Goal: Navigation & Orientation: Find specific page/section

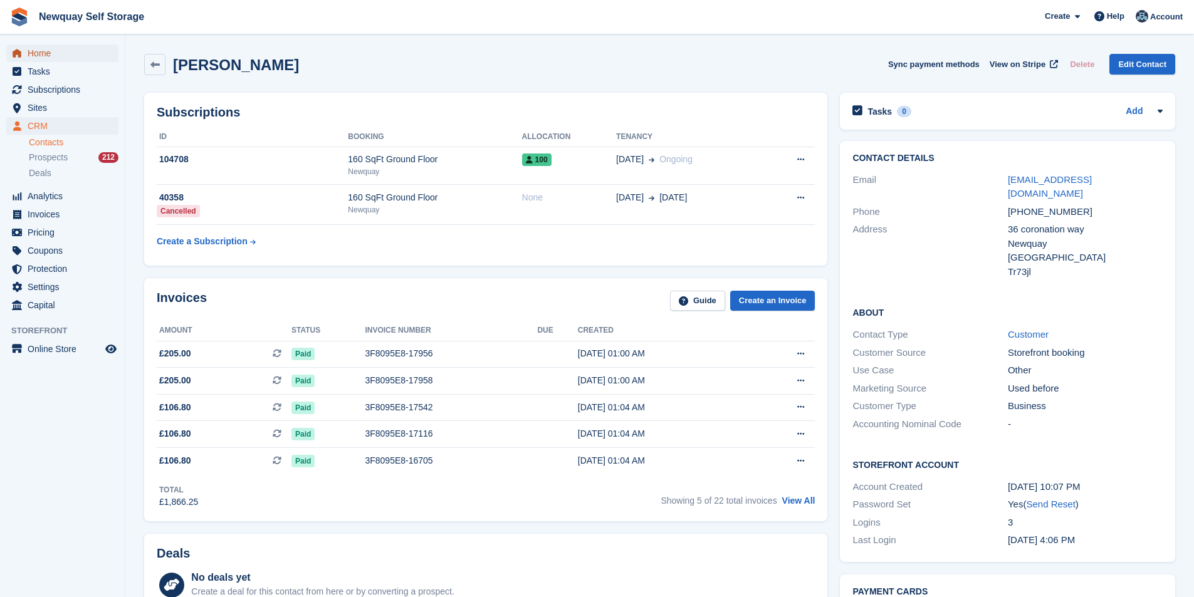
click at [59, 48] on span "Home" at bounding box center [65, 53] width 75 height 18
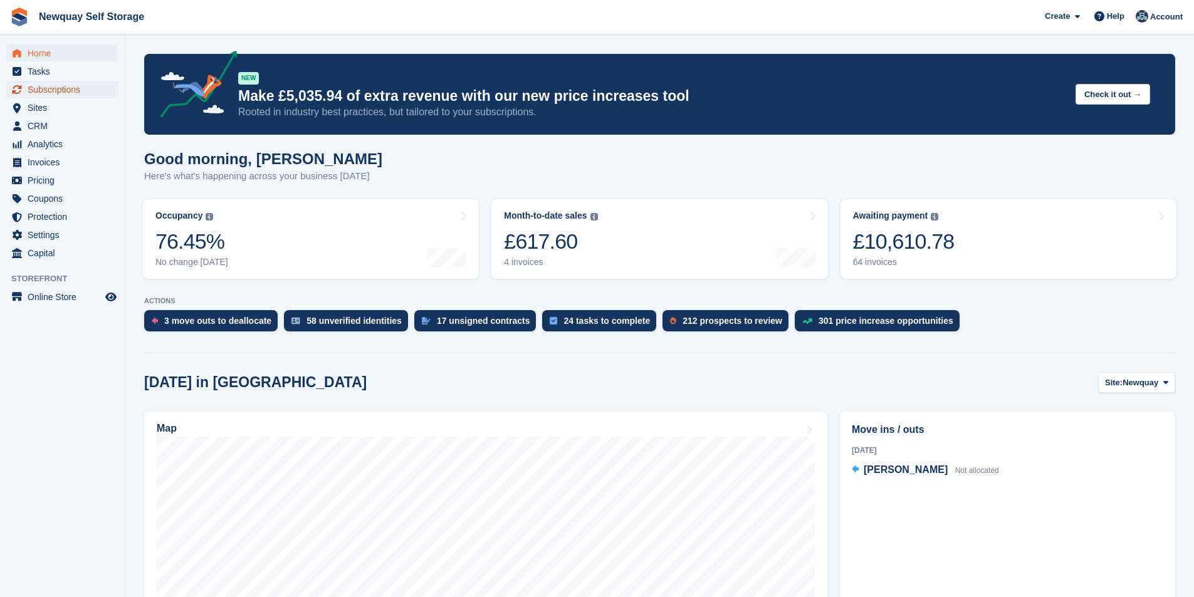
click at [61, 90] on span "Subscriptions" at bounding box center [65, 90] width 75 height 18
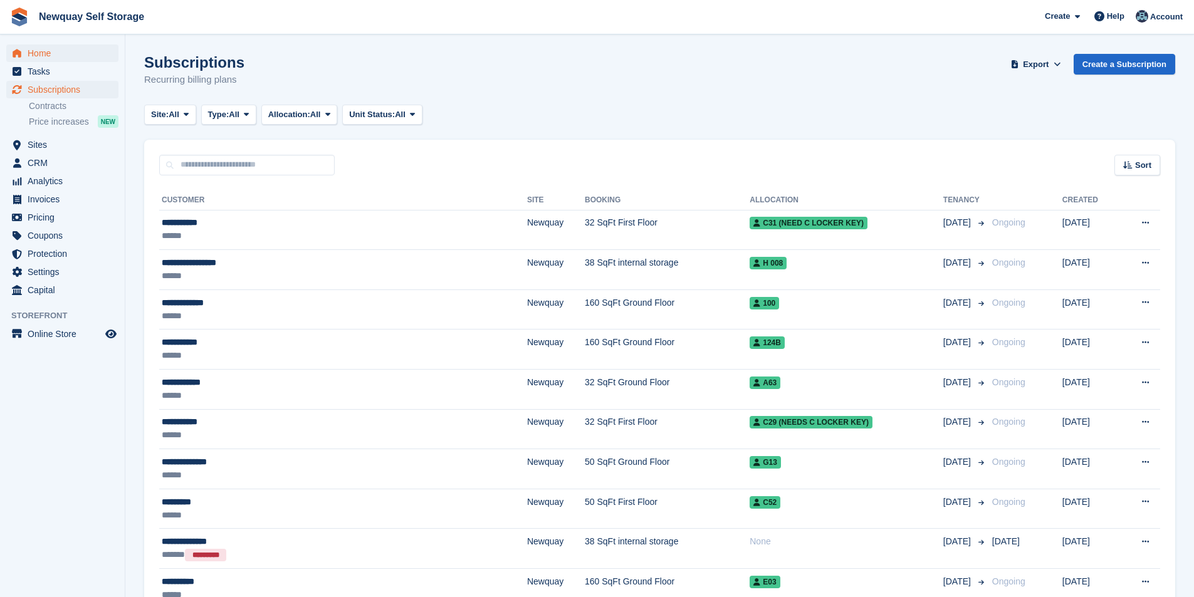
drag, startPoint x: 23, startPoint y: 41, endPoint x: 31, endPoint y: 46, distance: 9.8
click at [24, 41] on div "Home Tasks Subscriptions Subscriptions Subscriptions Contracts Price increases …" at bounding box center [62, 169] width 125 height 260
click at [33, 46] on span "Home" at bounding box center [65, 53] width 75 height 18
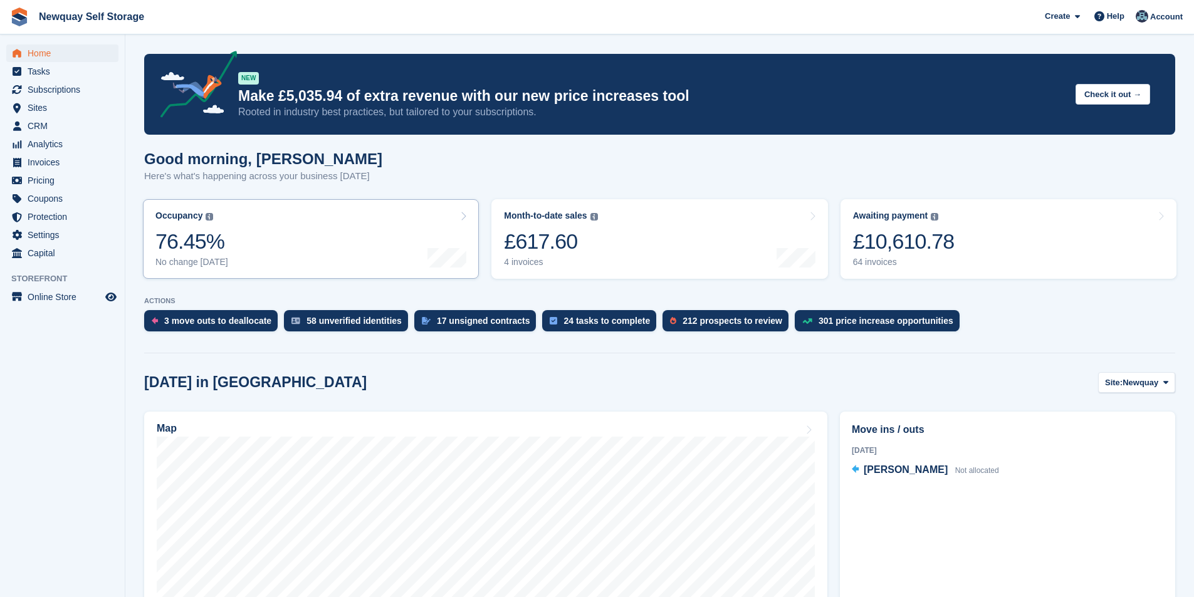
scroll to position [313, 0]
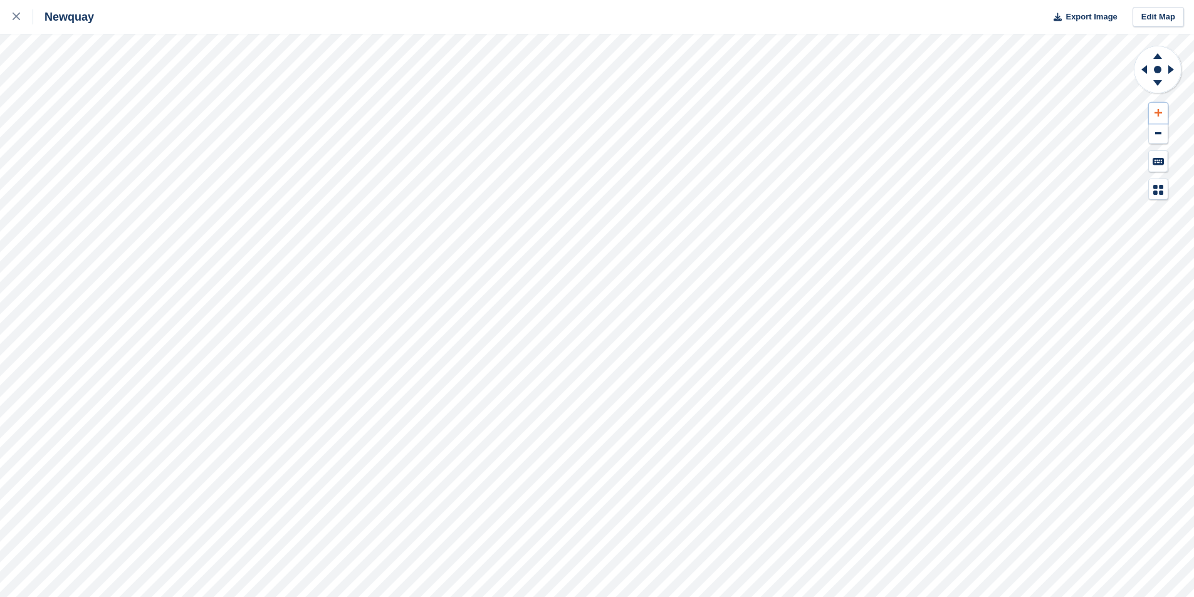
click at [1157, 112] on icon at bounding box center [1158, 112] width 8 height 9
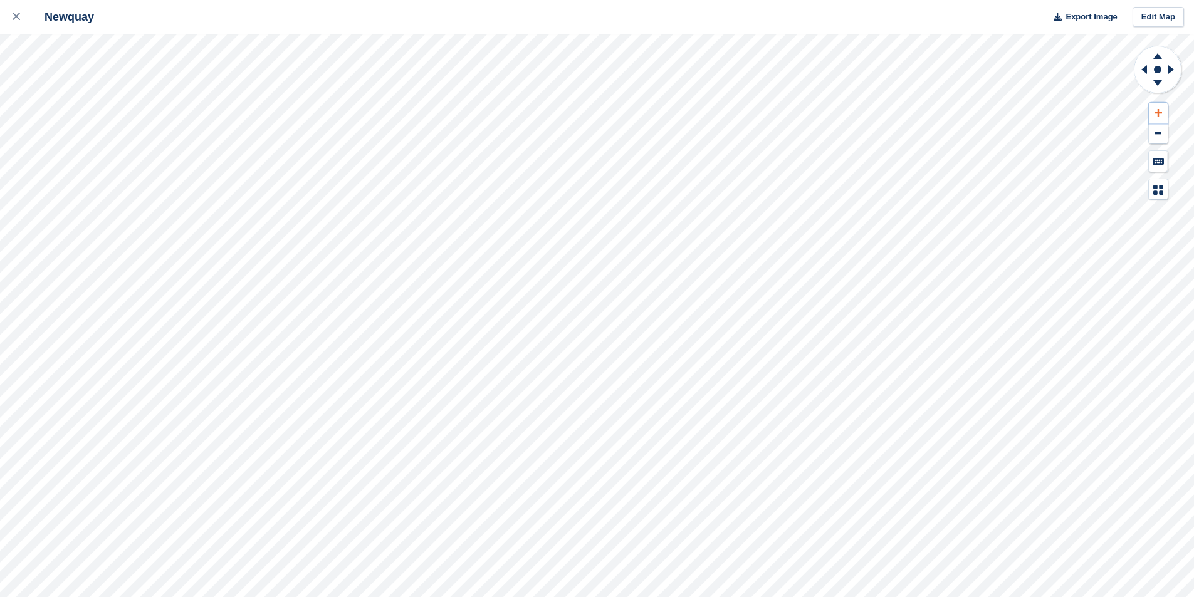
click at [1160, 111] on icon at bounding box center [1158, 112] width 8 height 9
click at [1160, 110] on icon at bounding box center [1158, 112] width 8 height 9
click at [1160, 108] on icon at bounding box center [1158, 112] width 8 height 9
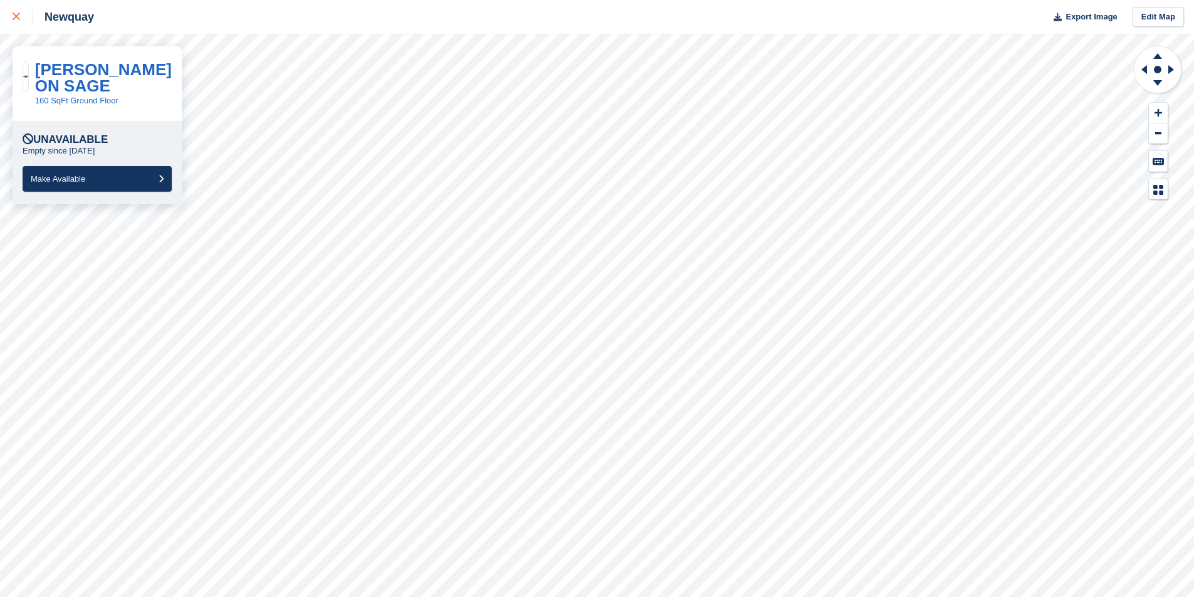
click at [12, 16] on link at bounding box center [16, 17] width 33 height 34
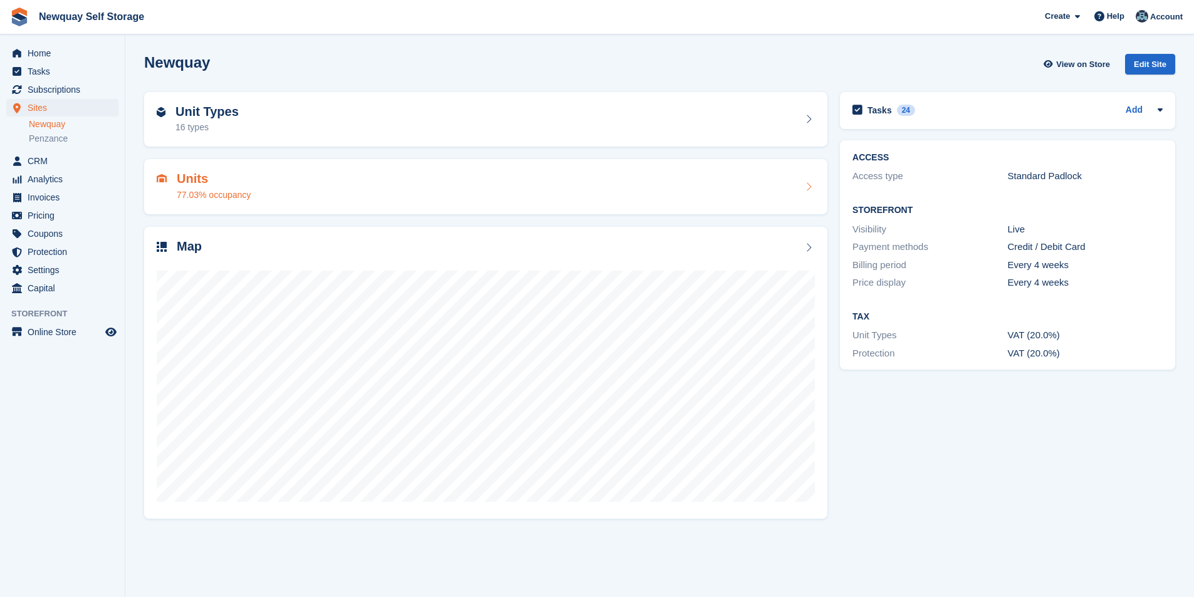
click at [809, 187] on icon at bounding box center [808, 187] width 13 height 10
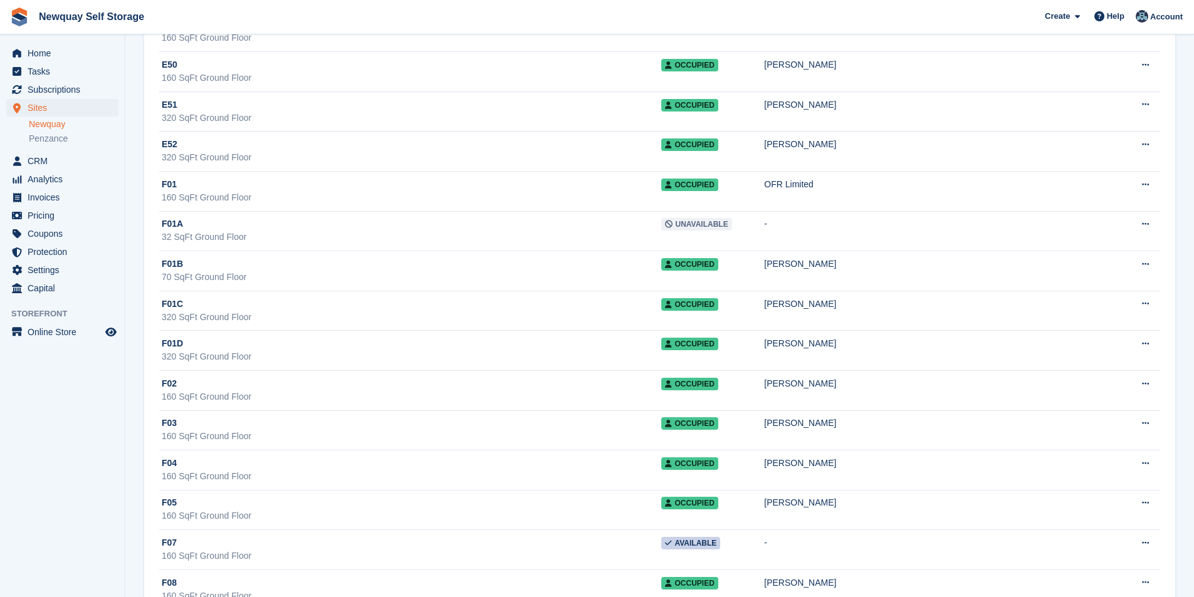
scroll to position [15061, 0]
